Goal: Task Accomplishment & Management: Use online tool/utility

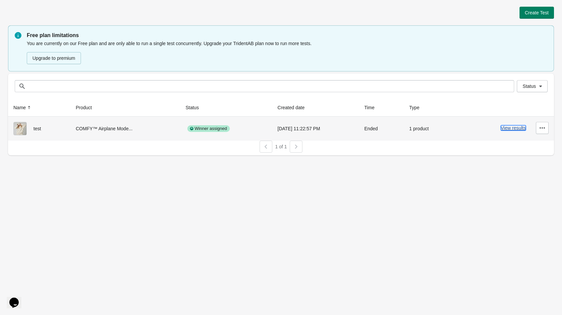
click at [507, 130] on button "View results" at bounding box center [513, 127] width 25 height 5
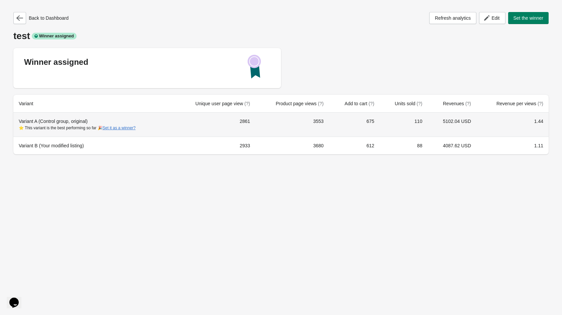
click at [77, 129] on div "⭐ This variant is the best performing so far 🎉 Set it as a winner?" at bounding box center [93, 128] width 149 height 7
click at [385, 129] on td "110" at bounding box center [404, 125] width 48 height 24
click at [127, 128] on button "Set it as a winner?" at bounding box center [119, 128] width 33 height 5
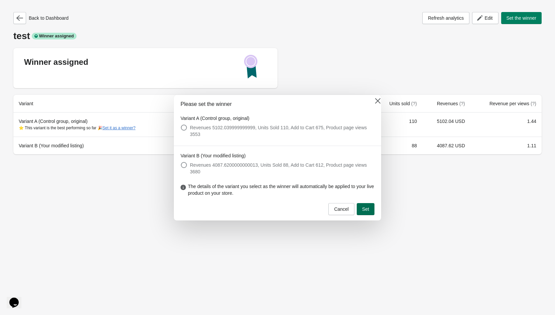
click at [364, 207] on span "Set" at bounding box center [365, 209] width 7 height 5
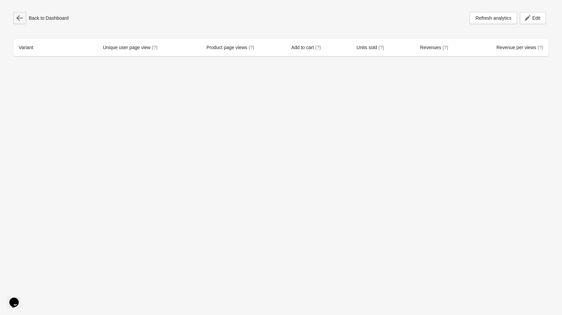
click at [21, 23] on button "button" at bounding box center [19, 18] width 13 height 12
